Goal: Complete application form

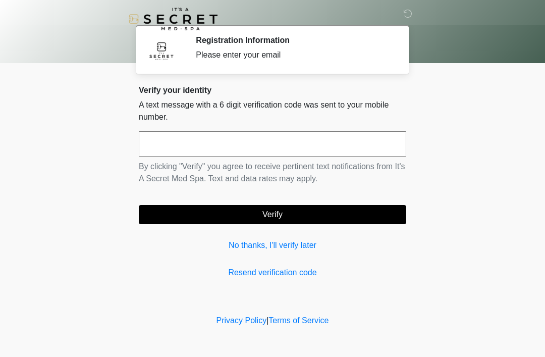
click at [302, 136] on input "text" at bounding box center [273, 143] width 268 height 25
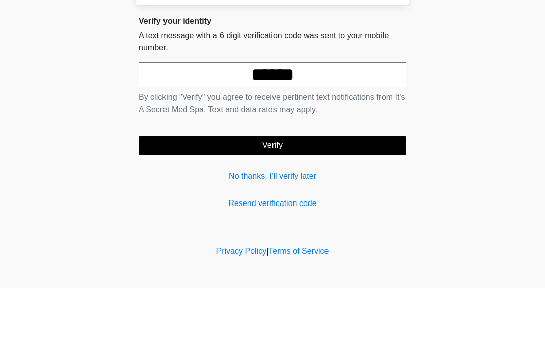
type input "******"
click at [271, 205] on button "Verify" at bounding box center [273, 214] width 268 height 19
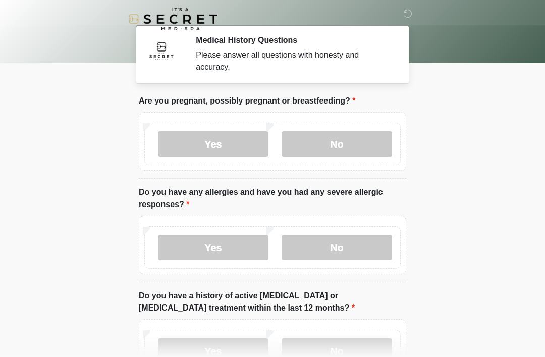
click at [322, 135] on label "No" at bounding box center [337, 143] width 111 height 25
click at [344, 246] on label "No" at bounding box center [337, 247] width 111 height 25
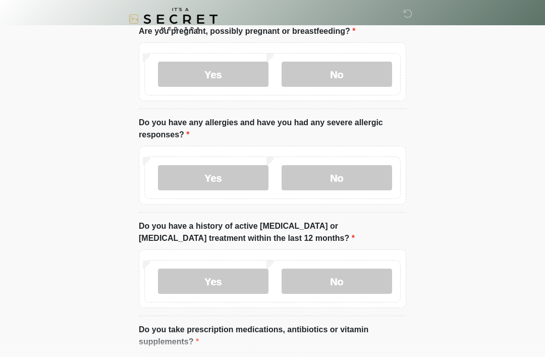
scroll to position [74, 0]
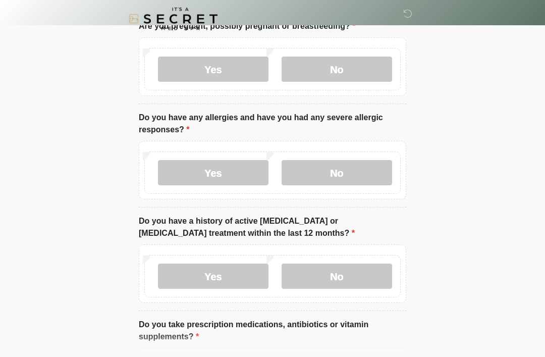
click at [341, 275] on label "No" at bounding box center [337, 276] width 111 height 25
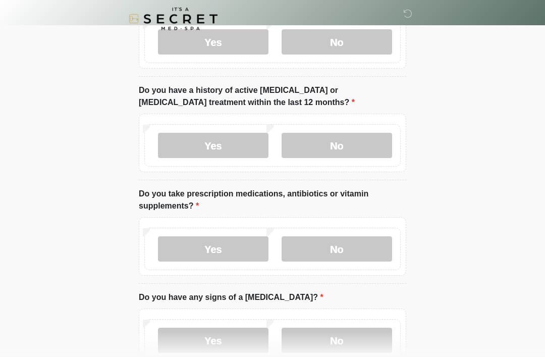
scroll to position [211, 0]
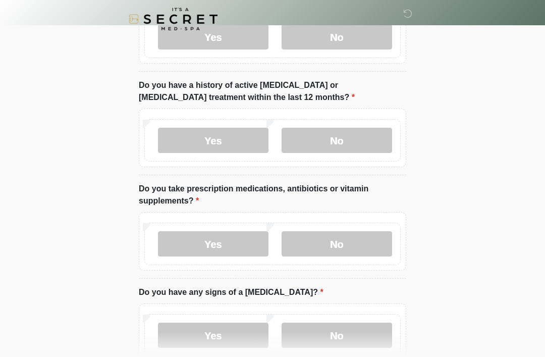
click at [228, 247] on label "Yes" at bounding box center [213, 243] width 111 height 25
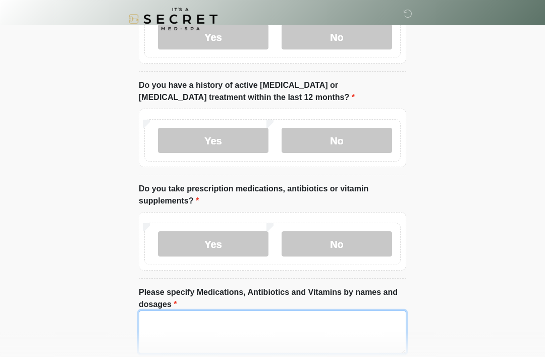
click at [210, 332] on textarea "Please specify Medications, Antibiotics and Vitamins by names and dosages" at bounding box center [273, 332] width 268 height 43
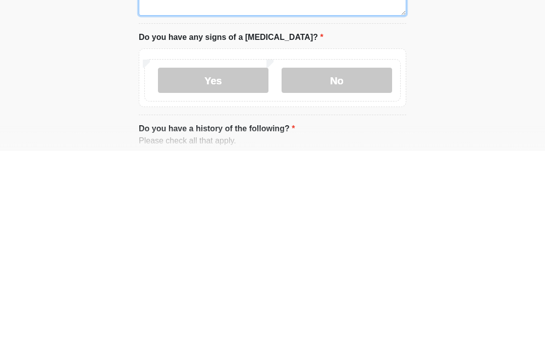
scroll to position [345, 0]
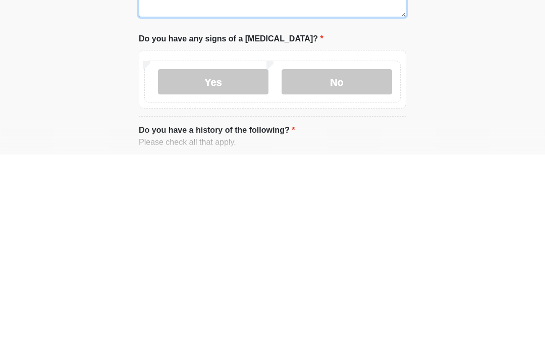
type textarea "**** ********"
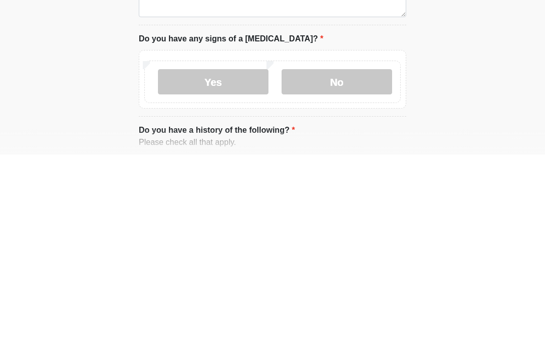
click at [334, 272] on label "No" at bounding box center [337, 284] width 111 height 25
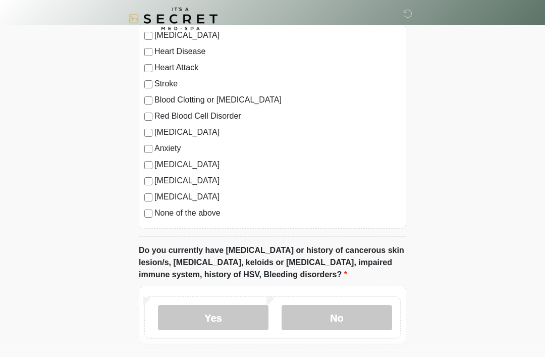
scroll to position [677, 0]
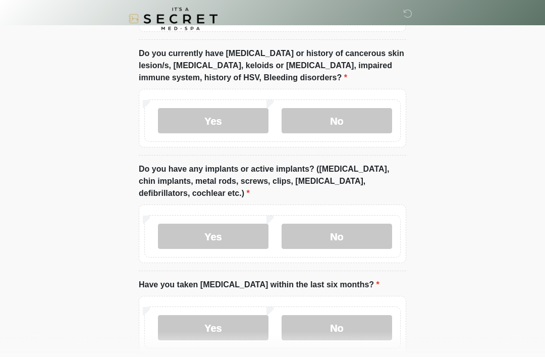
click at [347, 124] on label "No" at bounding box center [337, 121] width 111 height 25
click at [230, 238] on label "Yes" at bounding box center [213, 236] width 111 height 25
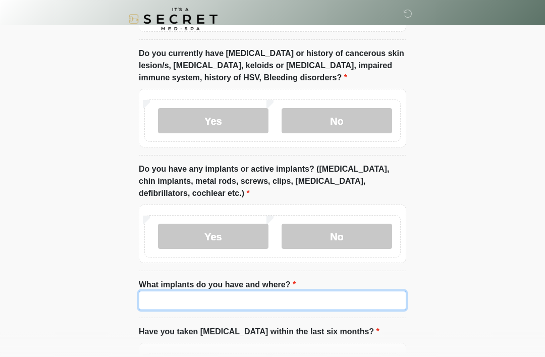
click at [260, 294] on input "What implants do you have and where?" at bounding box center [273, 300] width 268 height 19
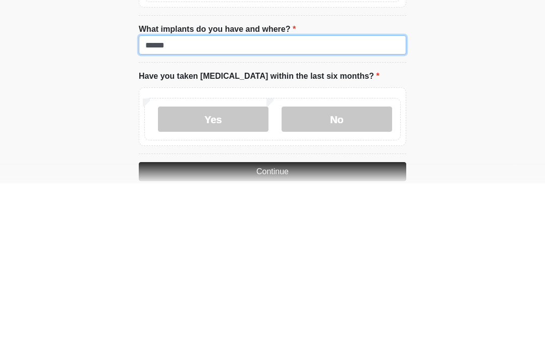
type input "******"
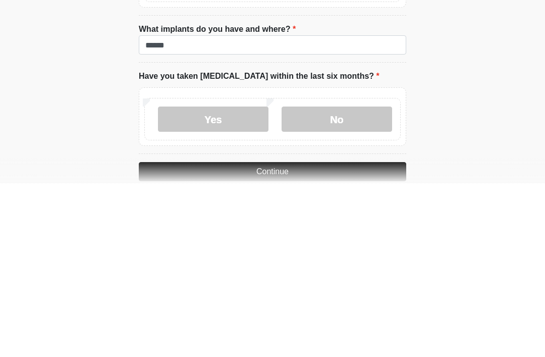
click at [332, 280] on label "No" at bounding box center [337, 292] width 111 height 25
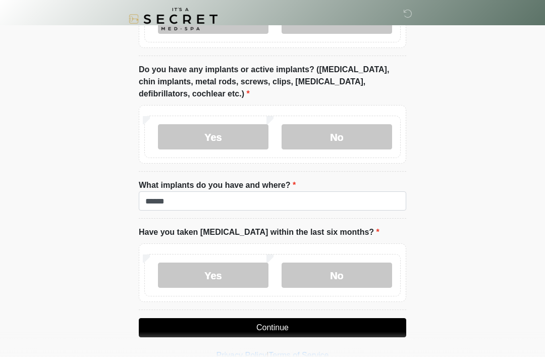
click at [268, 332] on button "Continue" at bounding box center [273, 327] width 268 height 19
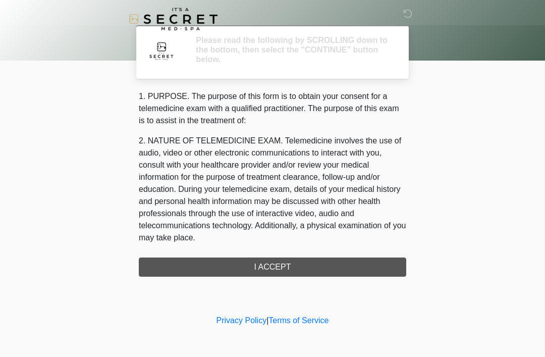
scroll to position [0, 0]
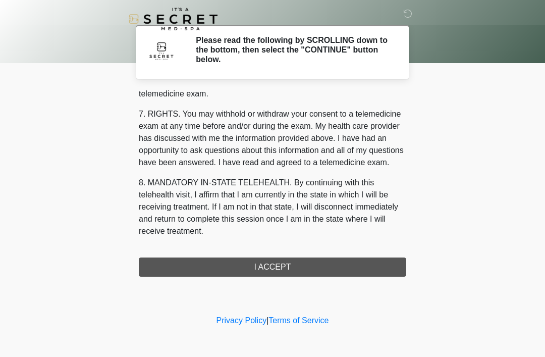
click at [276, 268] on div "1. PURPOSE. The purpose of this form is to obtain your consent for a telemedici…" at bounding box center [273, 183] width 268 height 186
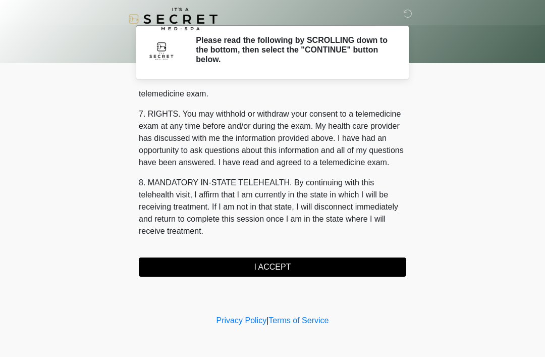
click at [283, 265] on button "I ACCEPT" at bounding box center [273, 267] width 268 height 19
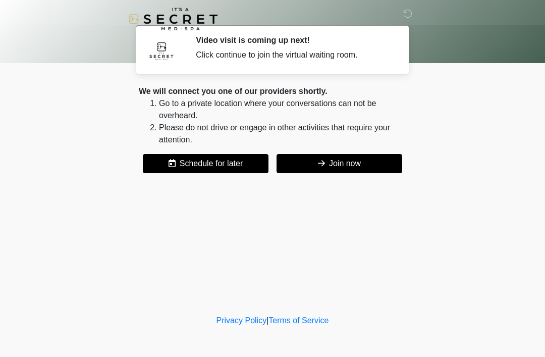
click at [350, 162] on button "Join now" at bounding box center [340, 163] width 126 height 19
